Goal: Task Accomplishment & Management: Complete application form

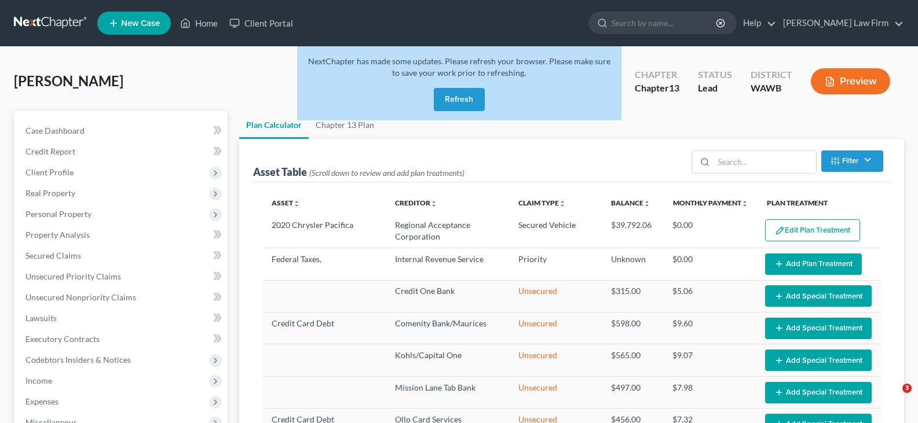
select select "35"
click at [458, 99] on button "Refresh" at bounding box center [459, 99] width 51 height 23
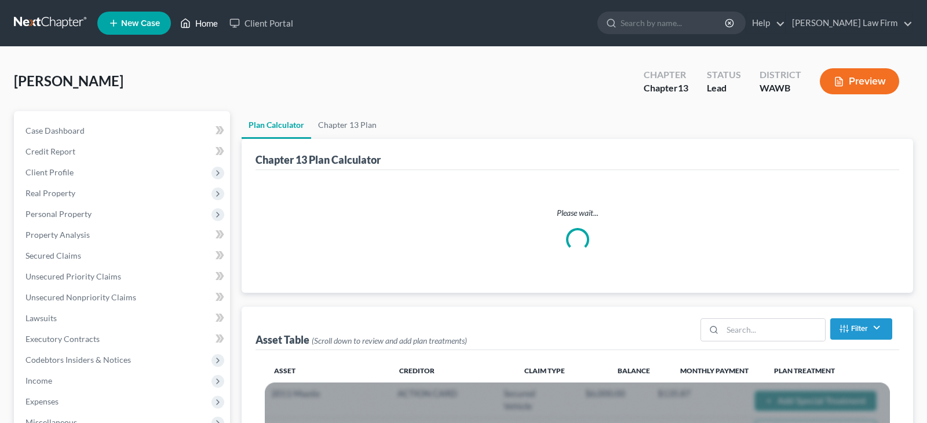
drag, startPoint x: 0, startPoint y: 0, endPoint x: 208, endPoint y: 25, distance: 209.5
click at [208, 25] on link "Home" at bounding box center [198, 23] width 49 height 21
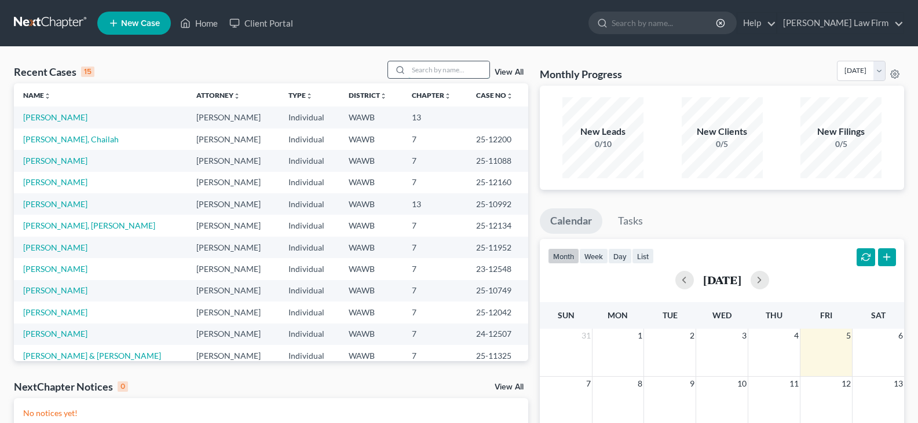
click at [470, 67] on input "search" at bounding box center [448, 69] width 81 height 17
type input "[PERSON_NAME]"
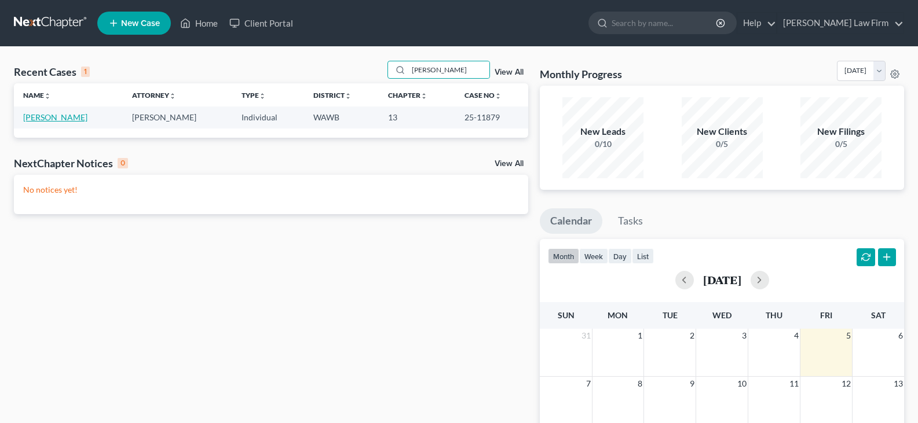
click at [33, 120] on link "[PERSON_NAME]" at bounding box center [55, 117] width 64 height 10
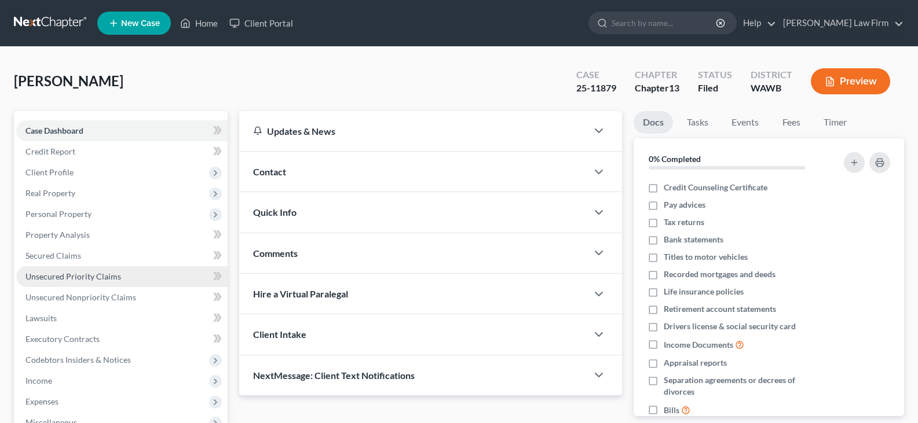
click at [98, 280] on span "Unsecured Priority Claims" at bounding box center [73, 277] width 96 height 10
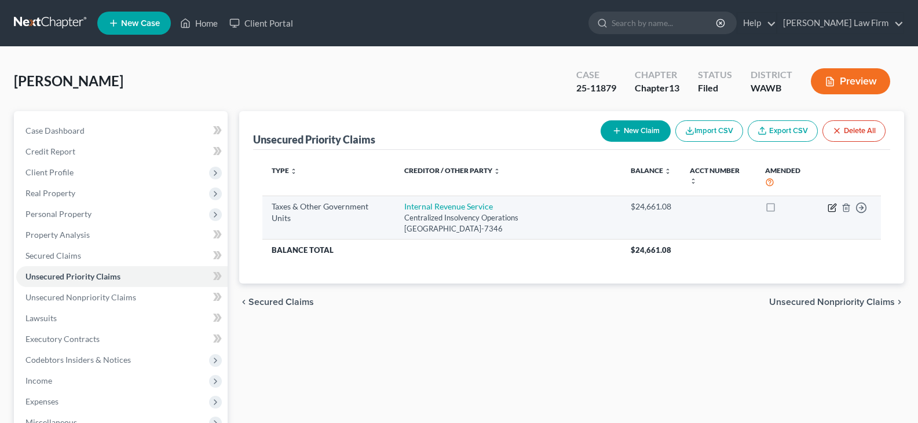
click at [831, 208] on icon "button" at bounding box center [833, 206] width 5 height 5
select select "0"
select select "39"
select select "0"
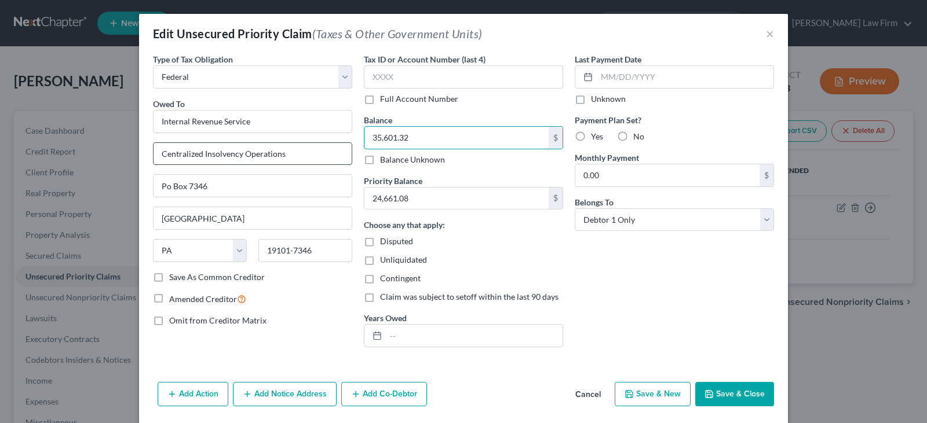
type input "35,601.32"
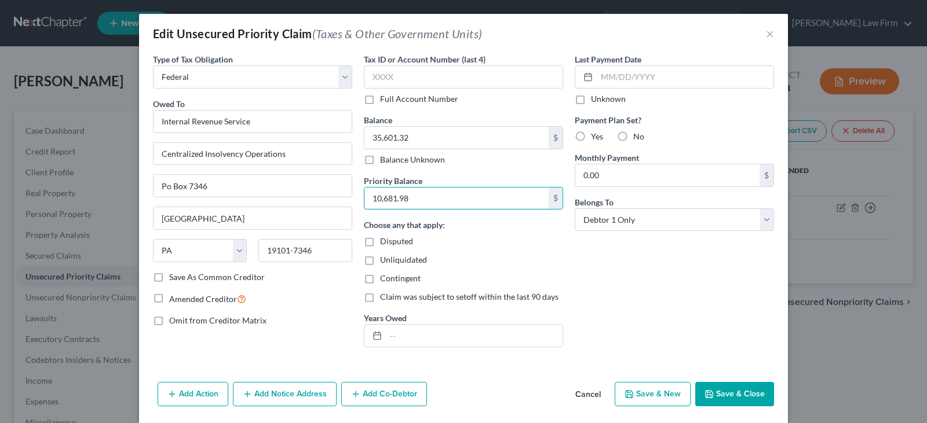
type input "10,681.98"
click at [721, 391] on button "Save & Close" at bounding box center [734, 394] width 79 height 24
